Goal: Navigation & Orientation: Understand site structure

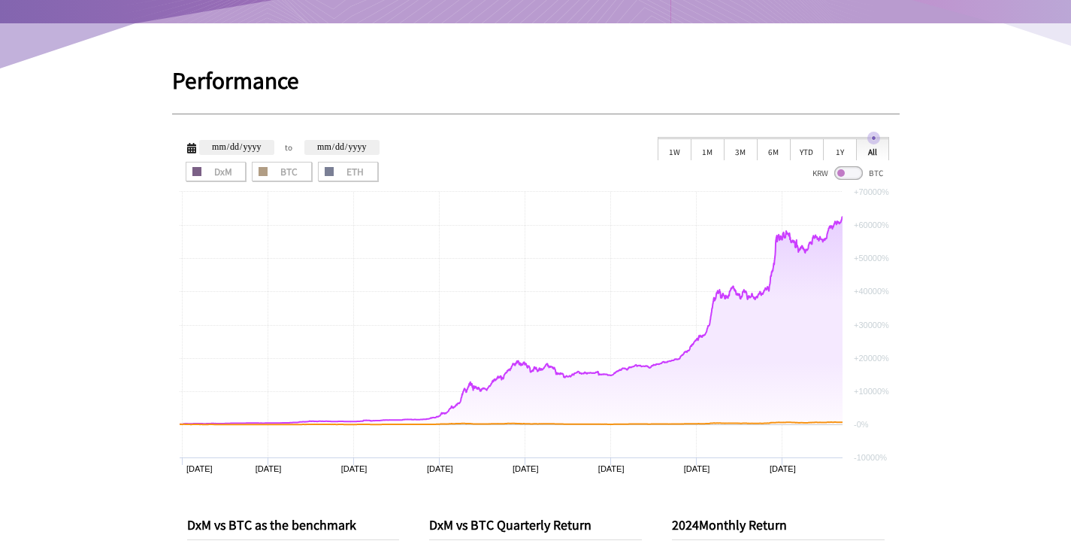
scroll to position [331, 0]
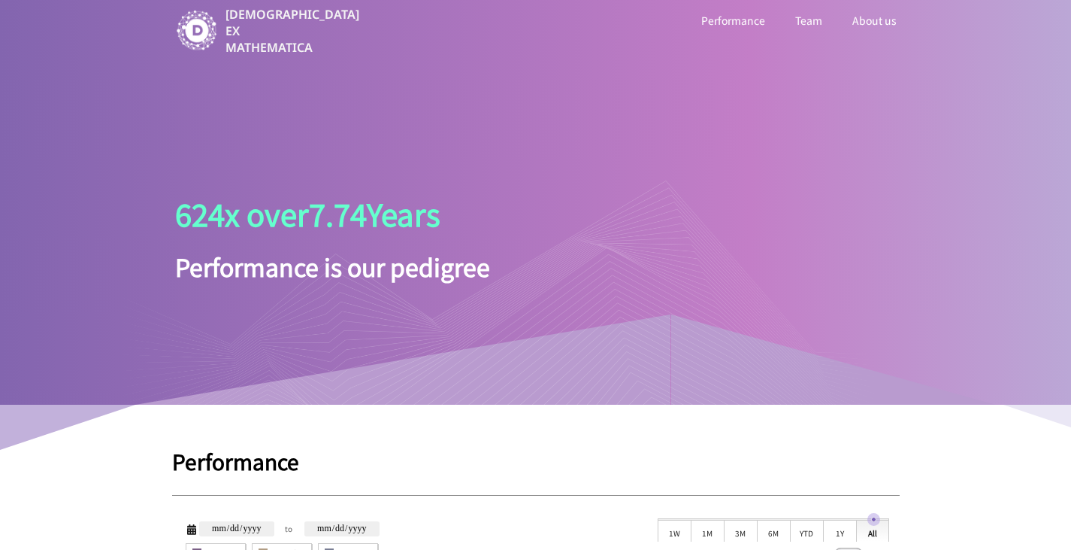
scroll to position [0, 0]
click at [758, 22] on link "Performance" at bounding box center [734, 22] width 70 height 20
click at [813, 25] on link "Team" at bounding box center [808, 22] width 33 height 20
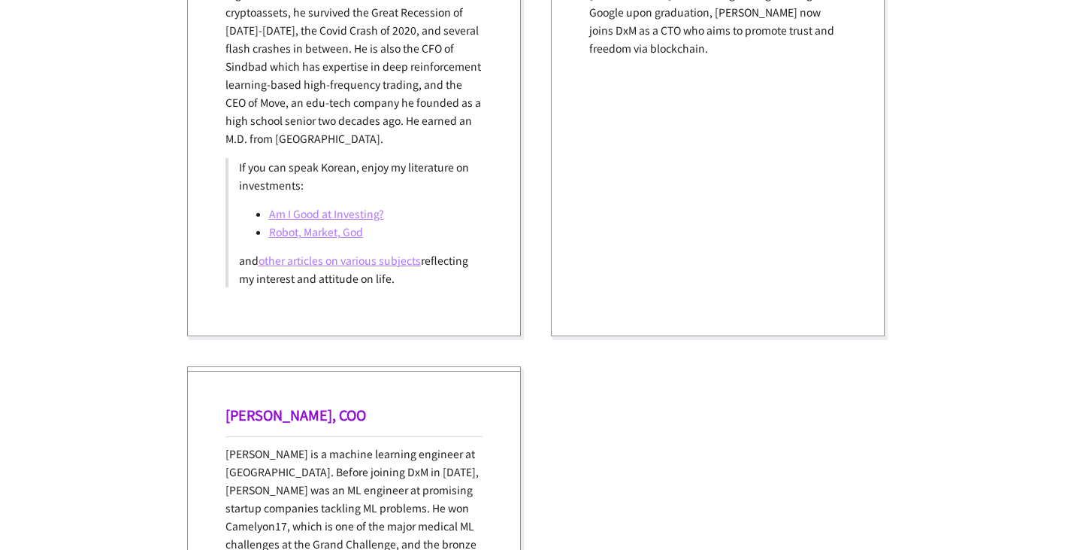
scroll to position [1925, 0]
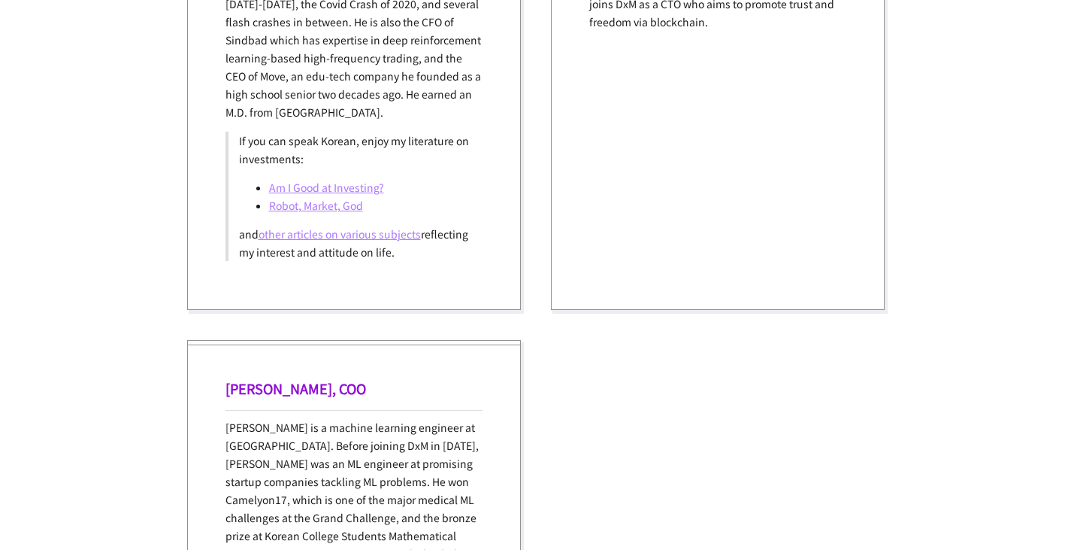
click at [377, 183] on link "Am I Good at Investing?" at bounding box center [326, 187] width 115 height 15
click at [394, 234] on link "other articles on various subjects" at bounding box center [340, 233] width 162 height 15
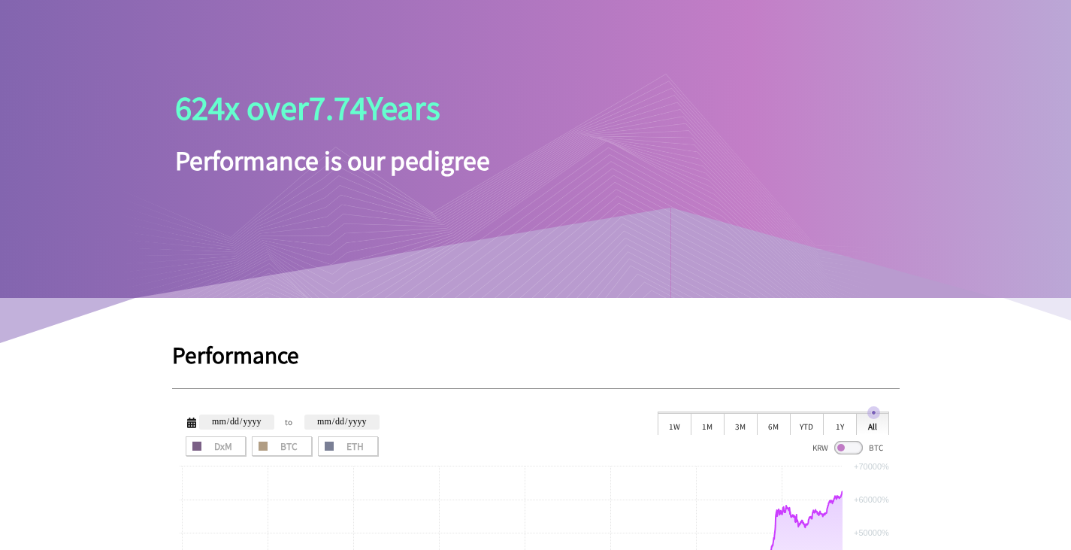
scroll to position [0, 0]
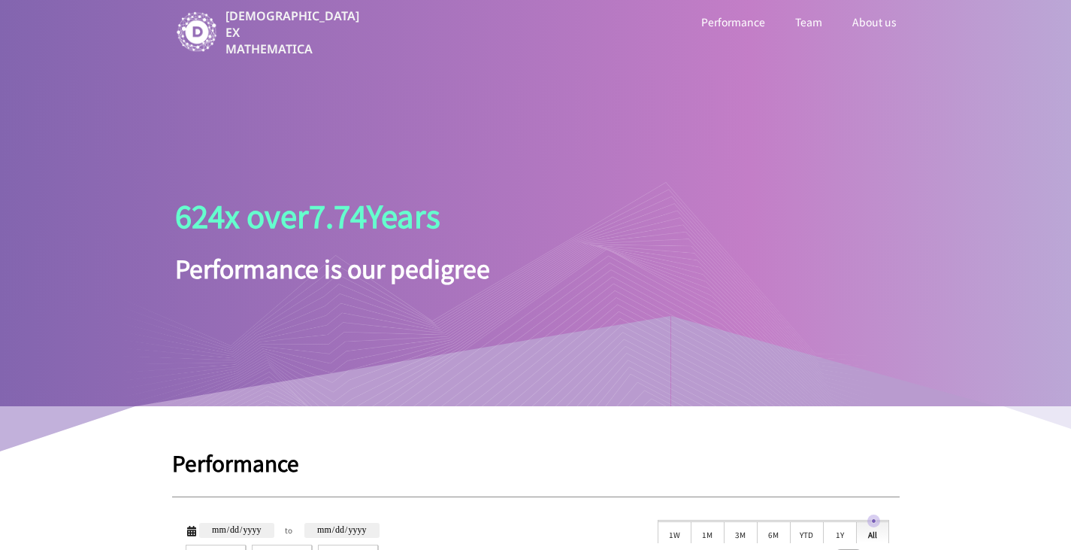
click at [883, 20] on link "About us" at bounding box center [875, 22] width 50 height 20
